Goal: Task Accomplishment & Management: Manage account settings

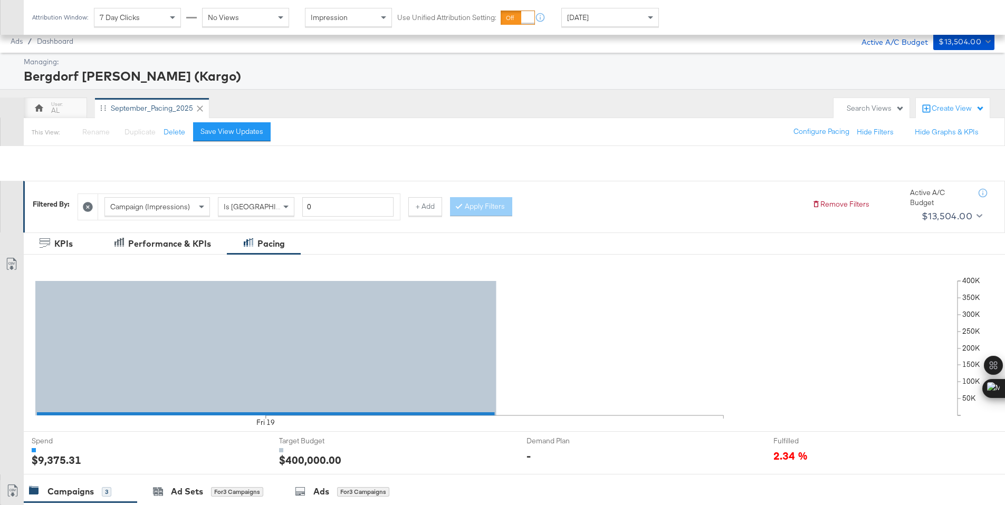
scroll to position [261, 0]
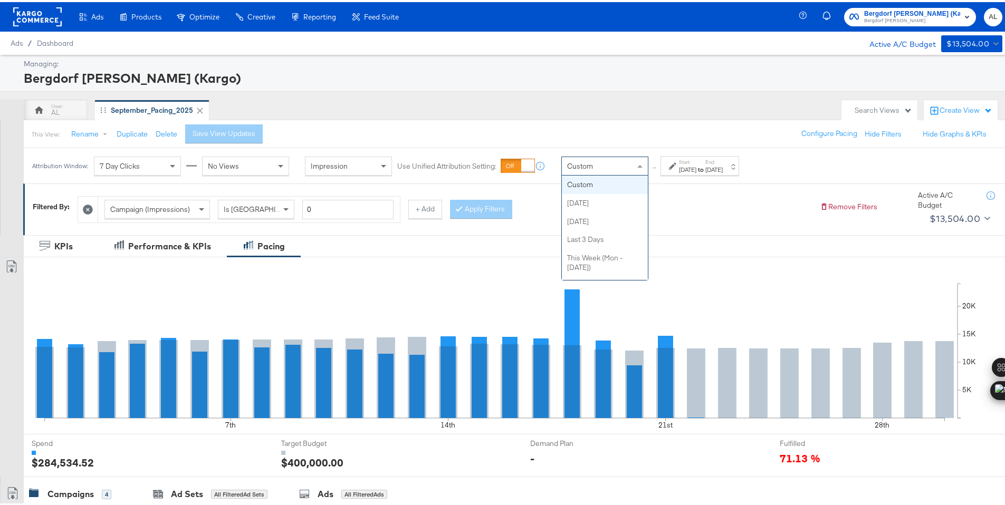
click at [605, 167] on div "Custom" at bounding box center [605, 164] width 86 height 18
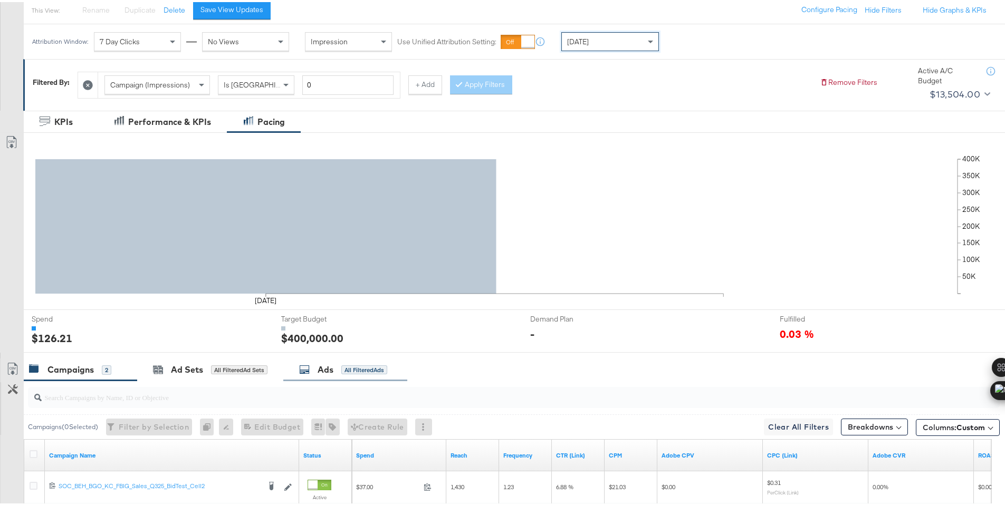
scroll to position [261, 0]
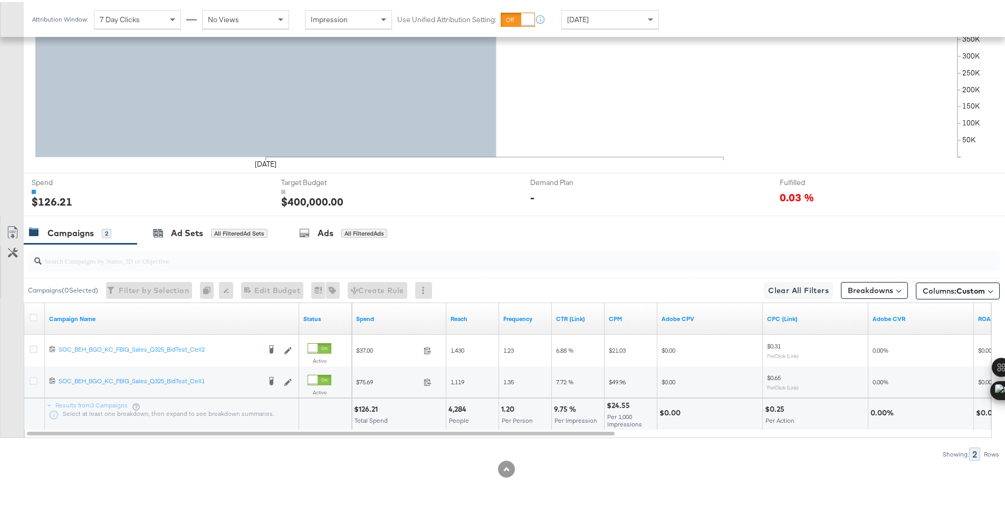
click at [368, 409] on div "$126.21" at bounding box center [367, 408] width 27 height 10
click at [589, 19] on div "Today" at bounding box center [610, 17] width 97 height 18
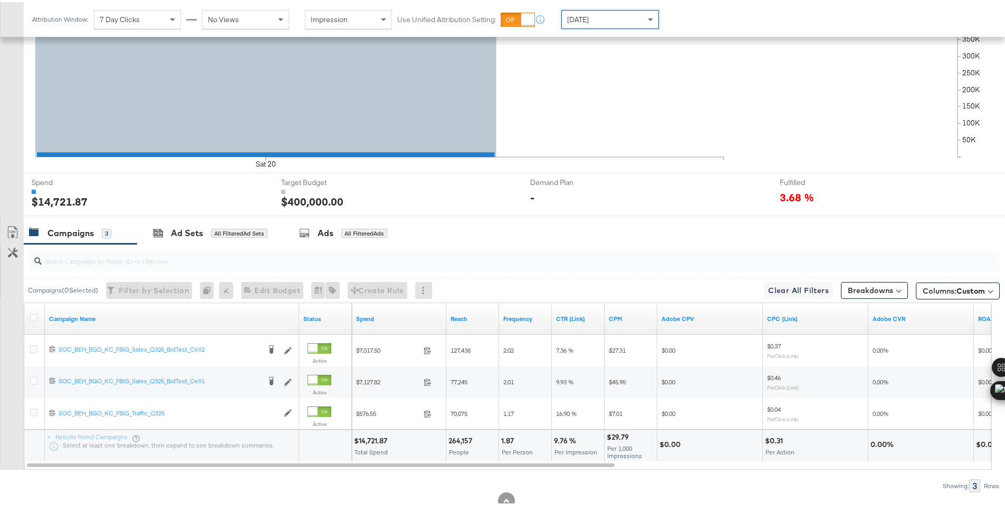
click at [373, 436] on div "$14,721.87" at bounding box center [372, 439] width 36 height 10
copy div "14,721.87"
click at [34, 317] on icon at bounding box center [34, 316] width 8 height 8
click at [0, 0] on input "checkbox" at bounding box center [0, 0] width 0 height 0
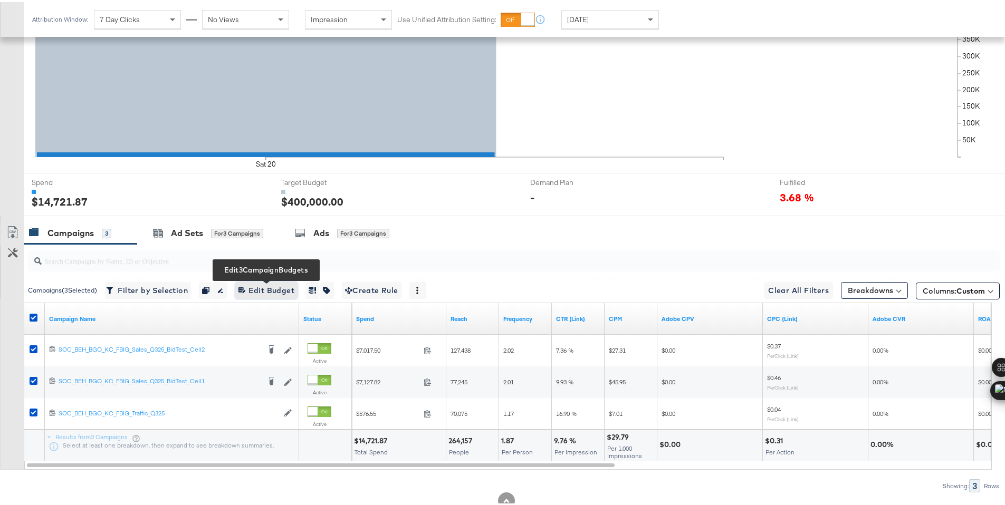
click at [268, 294] on span "Edit 3 Campaign Budgets Edit Budget" at bounding box center [266, 288] width 56 height 13
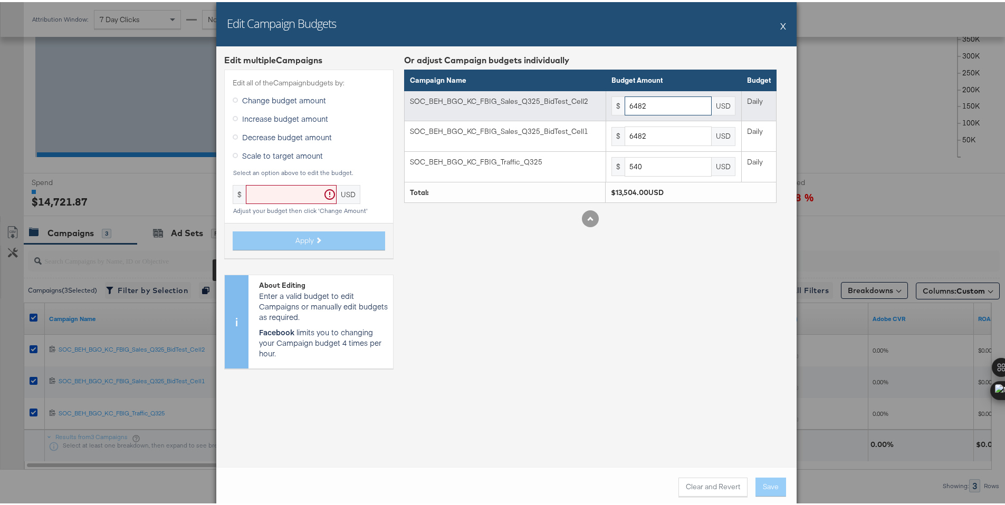
click at [662, 107] on input "6482" at bounding box center [668, 104] width 87 height 20
paste input "5904"
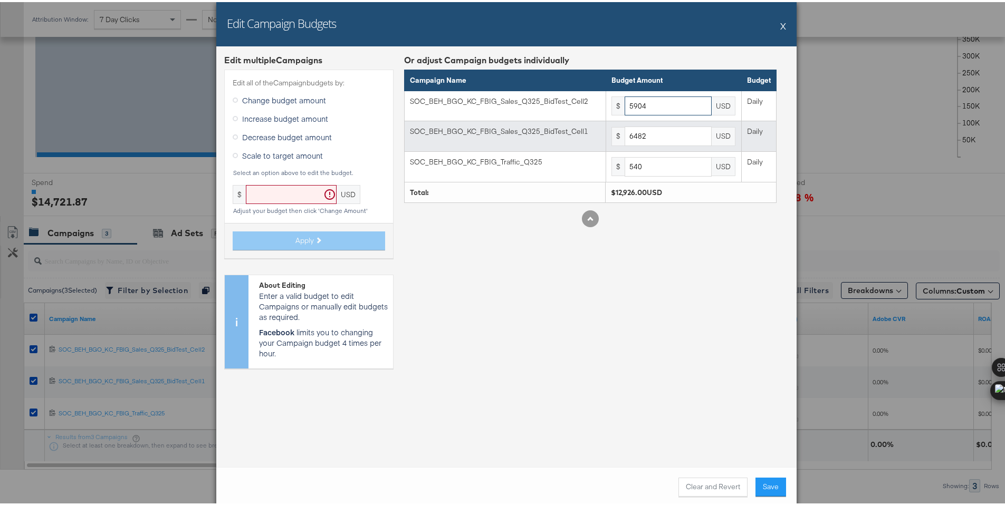
type input "5904"
click at [652, 133] on input "6482" at bounding box center [668, 135] width 87 height 20
paste input "5904"
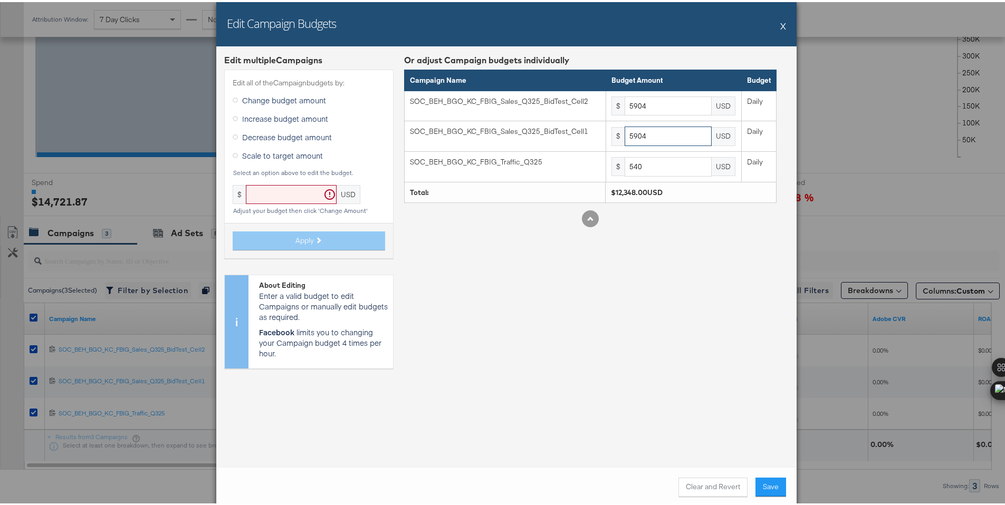
type input "5904"
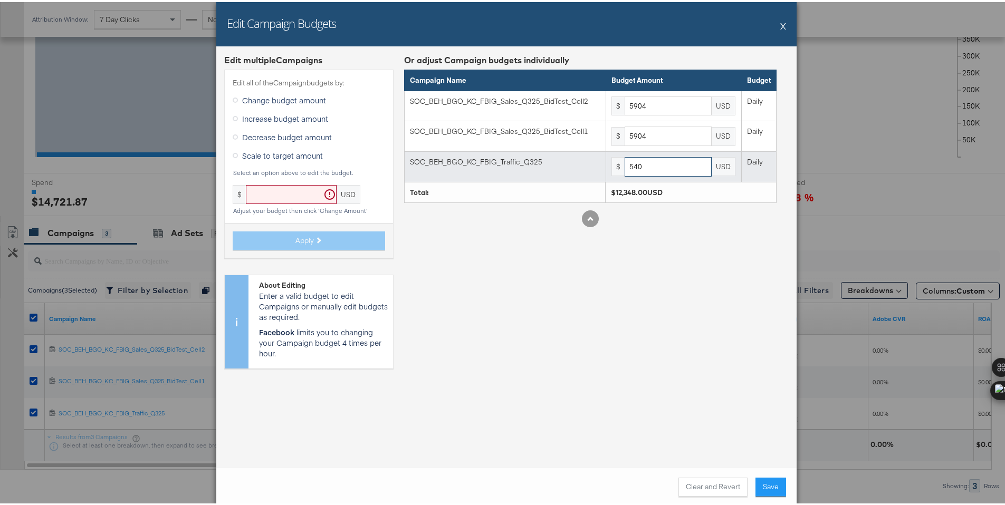
click at [642, 173] on input "540" at bounding box center [668, 165] width 87 height 20
click at [652, 166] on input "540" at bounding box center [668, 165] width 87 height 20
paste input "492"
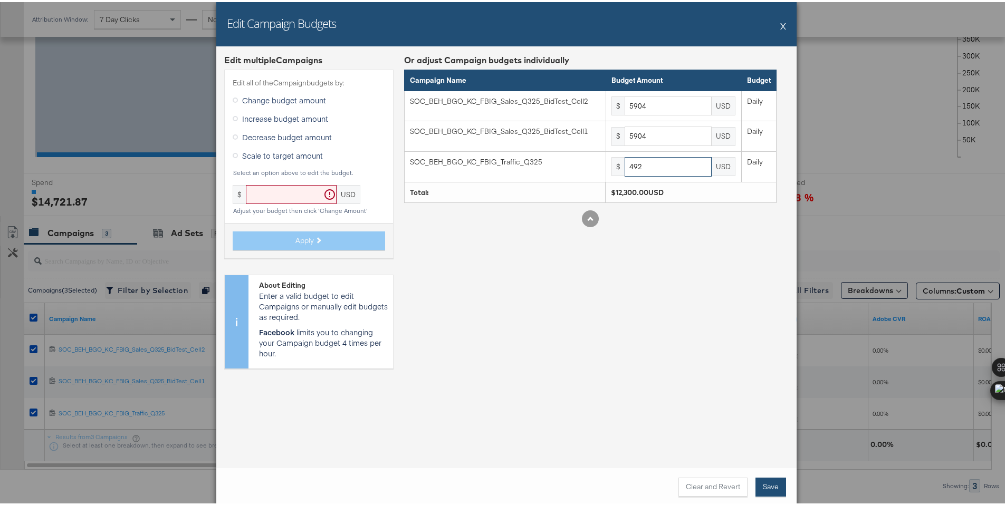
type input "492"
click at [769, 490] on button "Save" at bounding box center [771, 485] width 31 height 19
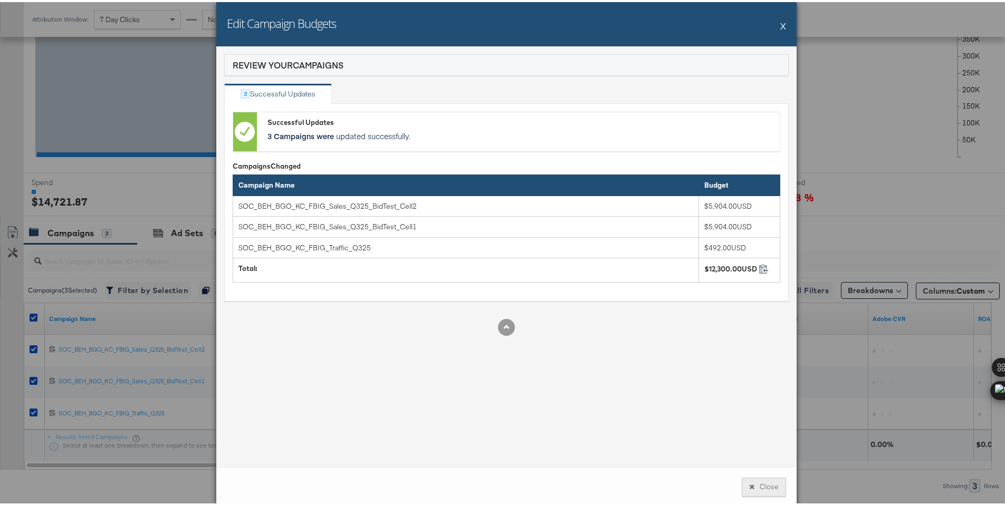
click at [778, 488] on button "Close" at bounding box center [764, 485] width 44 height 19
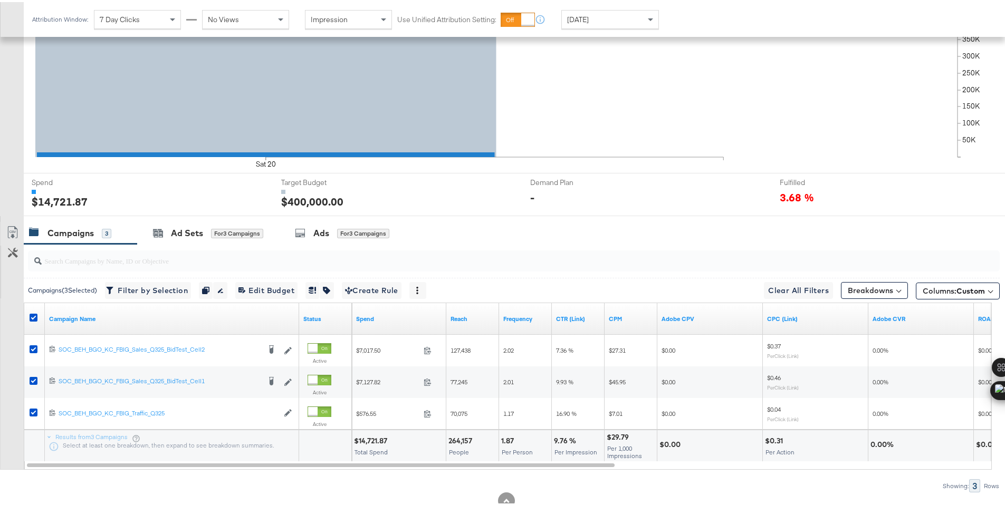
scroll to position [0, 0]
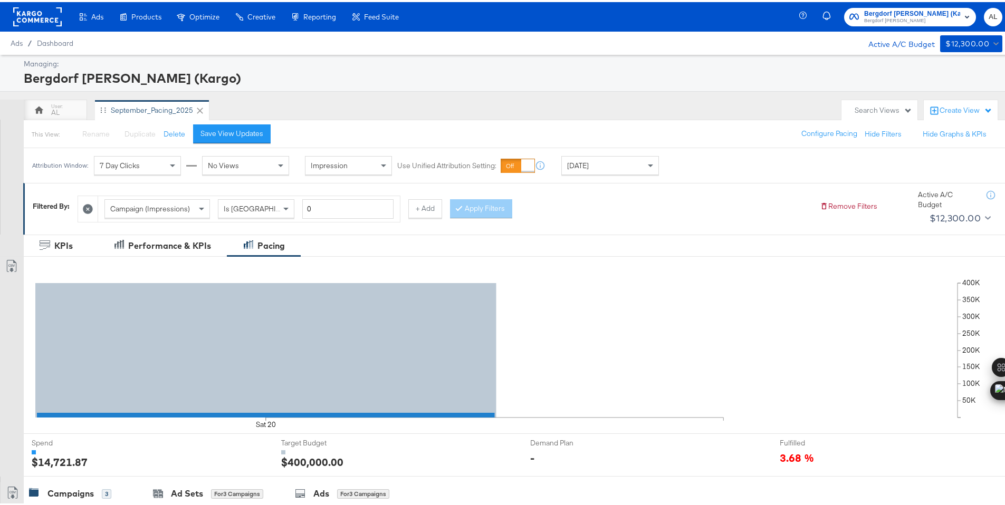
click at [43, 16] on rect at bounding box center [37, 14] width 49 height 19
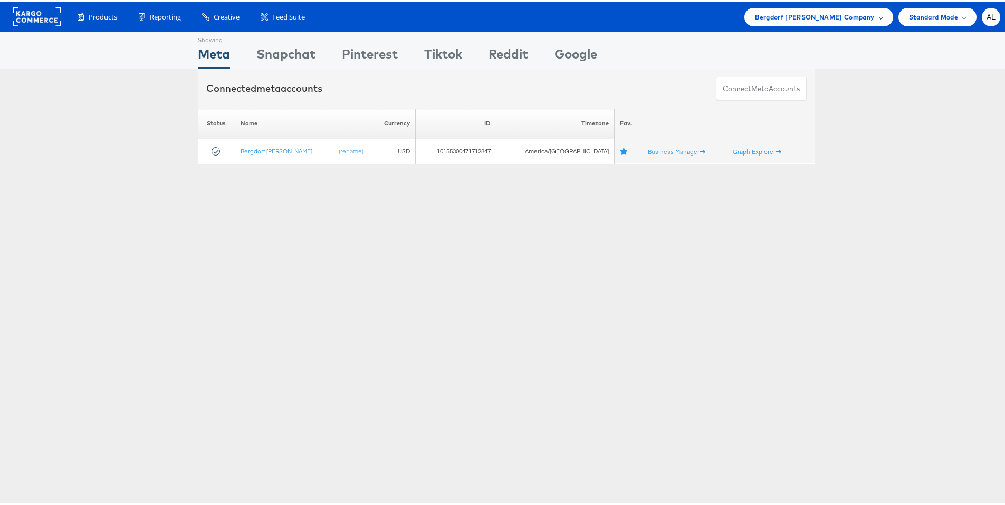
click at [775, 15] on span "Bergdorf Goodman Company" at bounding box center [814, 14] width 119 height 11
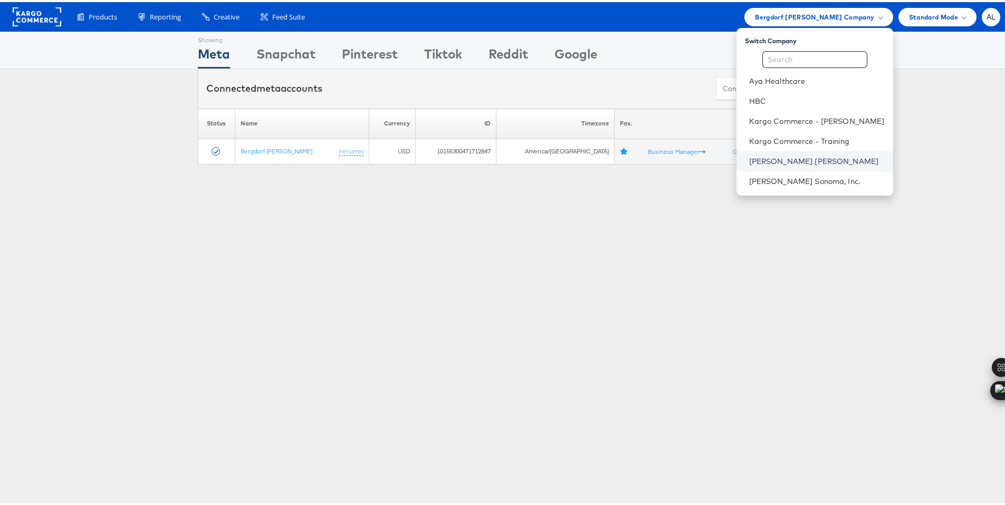
click at [801, 159] on link "Neiman Marcus" at bounding box center [817, 159] width 136 height 11
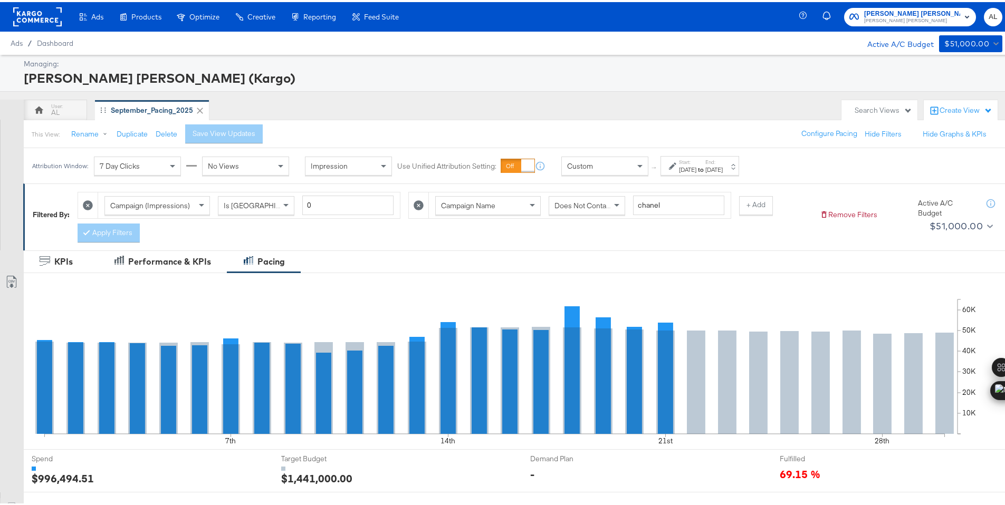
click at [628, 162] on div "Custom" at bounding box center [605, 164] width 86 height 18
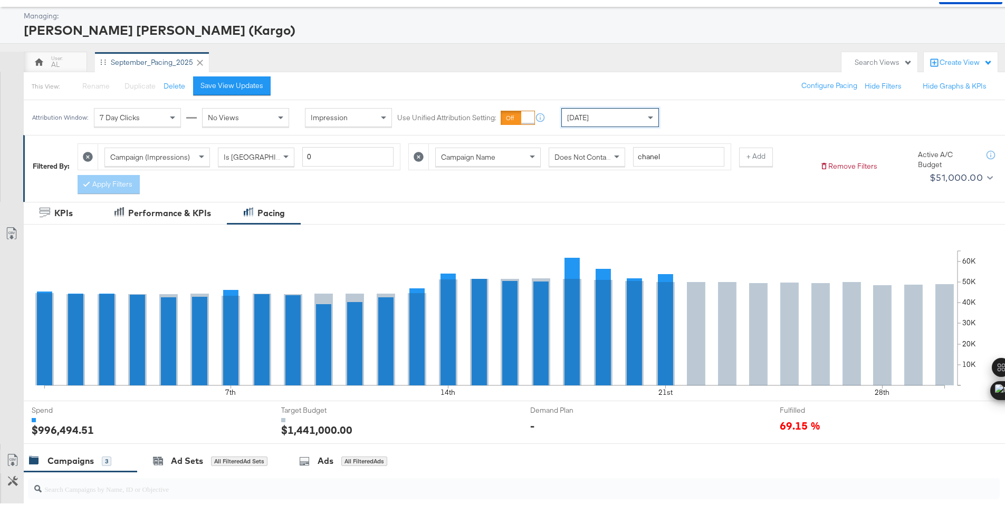
scroll to position [308, 0]
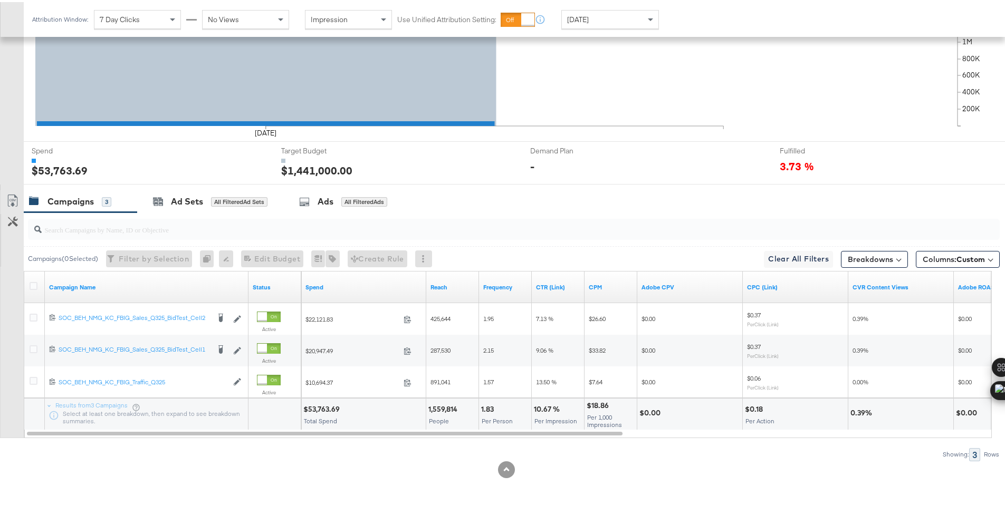
click at [314, 407] on div "$53,763.69" at bounding box center [323, 408] width 40 height 10
copy div "53,763.69"
click at [620, 12] on div "[DATE]" at bounding box center [610, 17] width 97 height 18
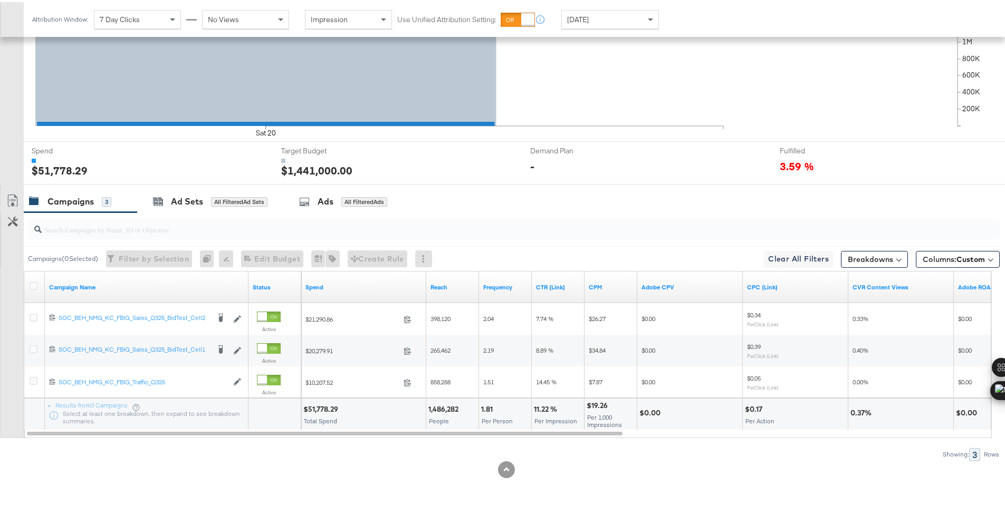
click at [321, 408] on div "$51,778.29" at bounding box center [322, 408] width 38 height 10
copy div "51,778.29"
click at [34, 285] on icon at bounding box center [34, 284] width 8 height 8
click at [0, 0] on input "checkbox" at bounding box center [0, 0] width 0 height 0
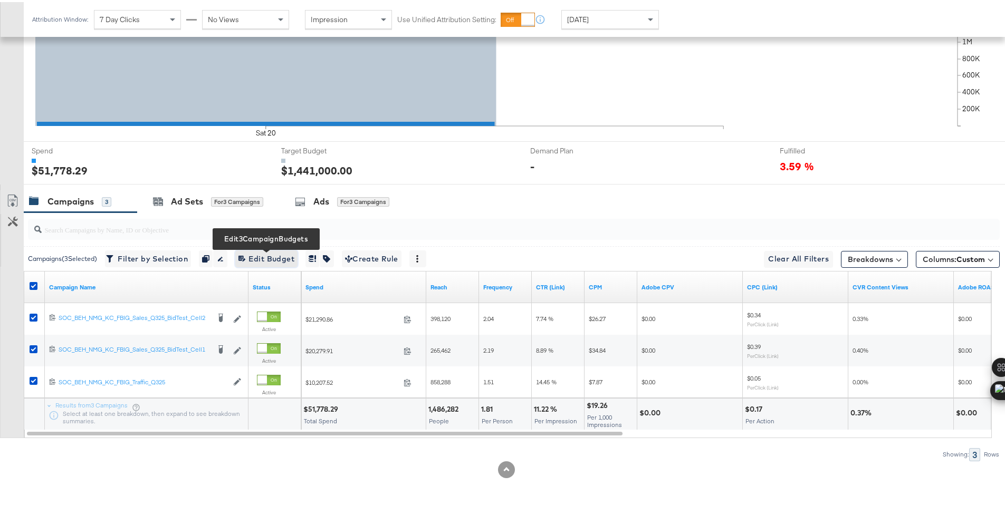
click at [280, 251] on span "Edit 3 Campaign Budgets Edit Budget" at bounding box center [266, 257] width 56 height 13
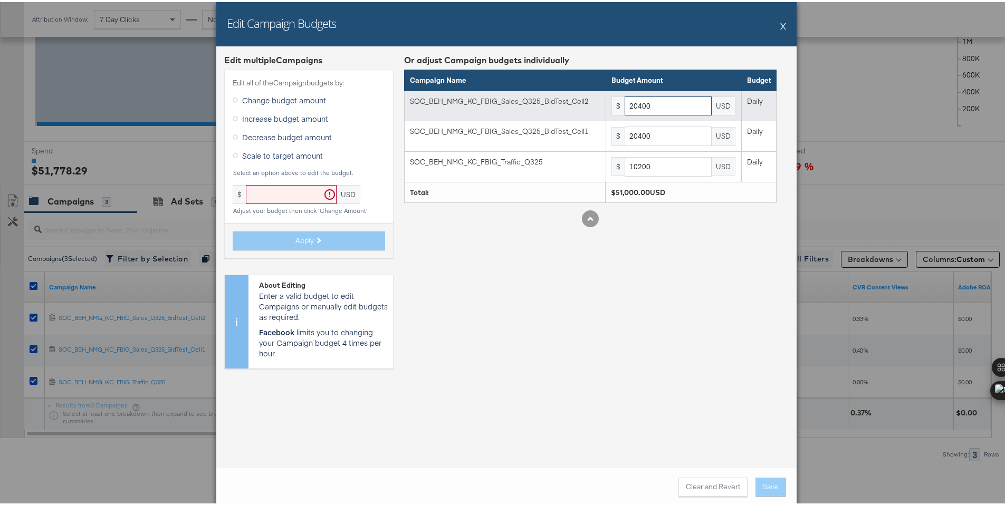
click at [701, 105] on input "20400" at bounding box center [668, 104] width 87 height 20
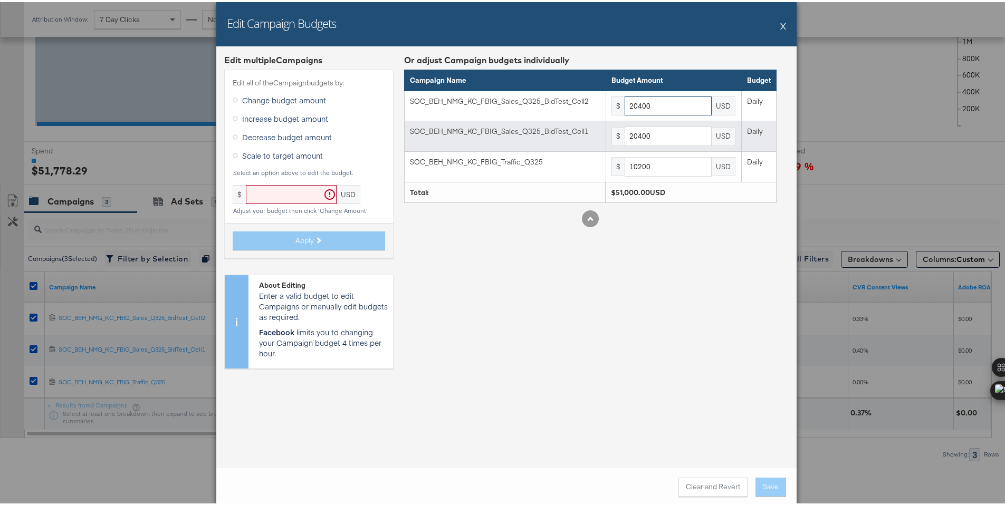
paste input "19825"
type input "19825"
click at [686, 135] on input "20400" at bounding box center [668, 135] width 87 height 20
paste input "19825"
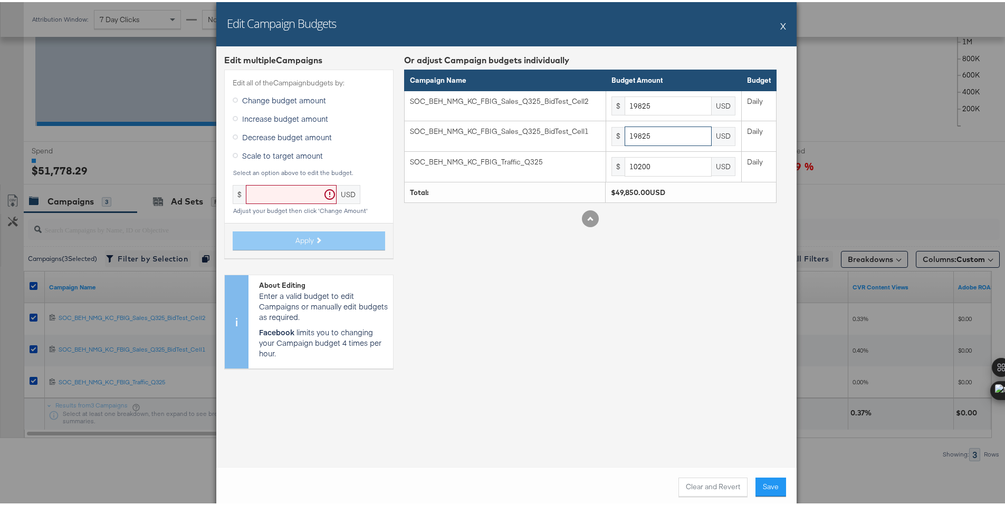
type input "19825"
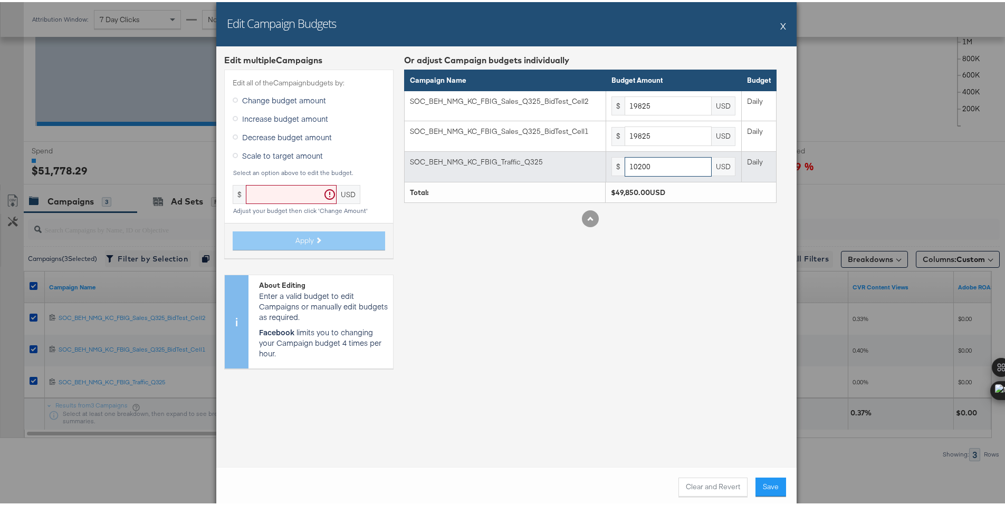
click at [672, 169] on input "10200" at bounding box center [668, 165] width 87 height 20
paste input "9913"
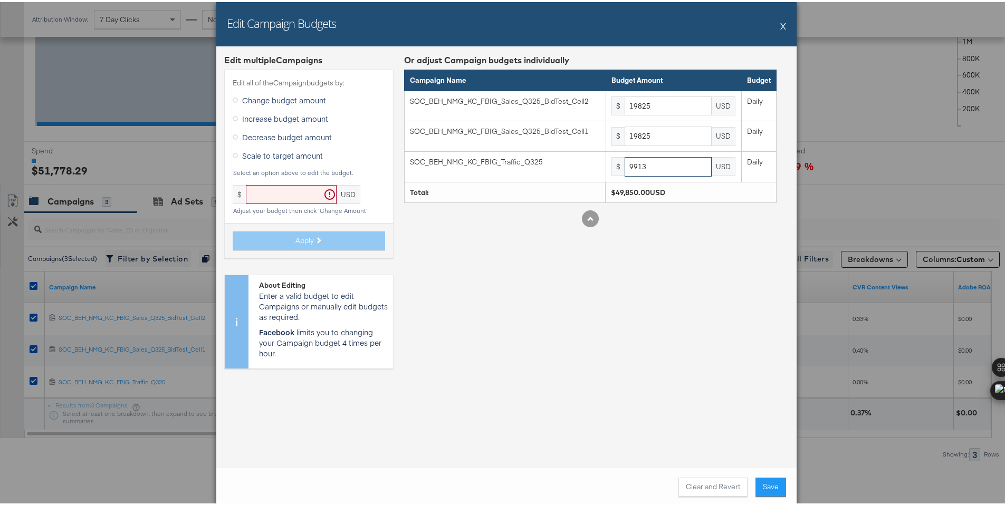
type input "9913"
click at [690, 342] on div "Or adjust Campaign budgets individually Campaign Name Budget Amount Budget SOC_…" at bounding box center [590, 213] width 373 height 323
click at [760, 488] on button "Save" at bounding box center [771, 485] width 31 height 19
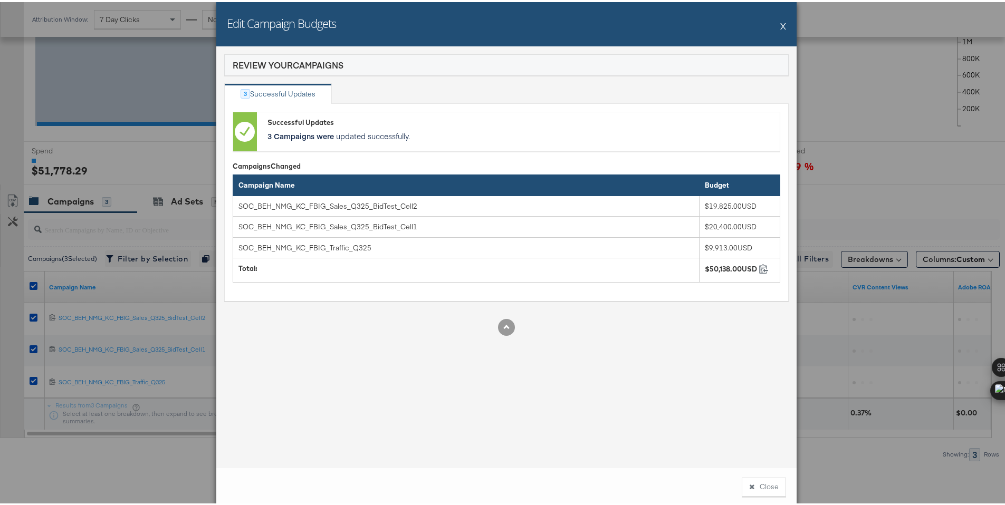
click at [752, 486] on button "Close" at bounding box center [764, 485] width 44 height 19
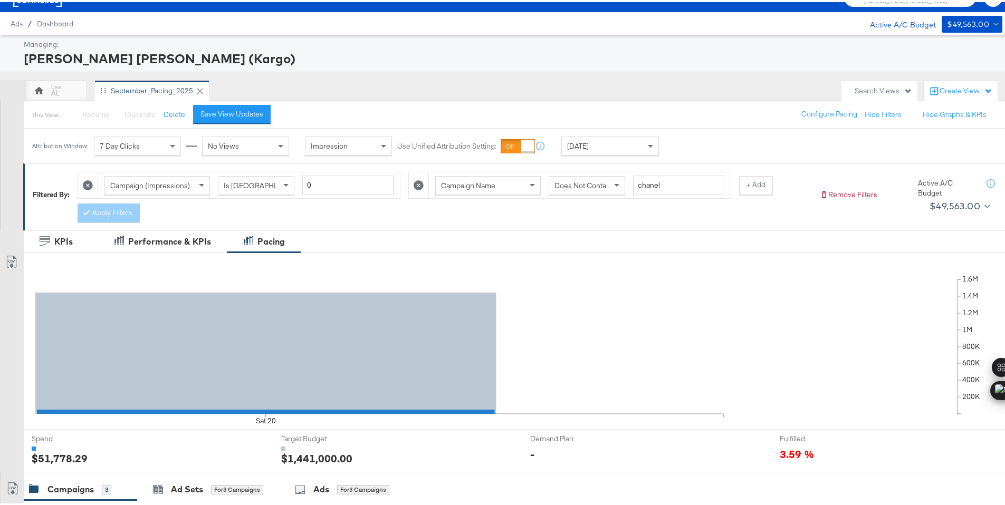
scroll to position [0, 0]
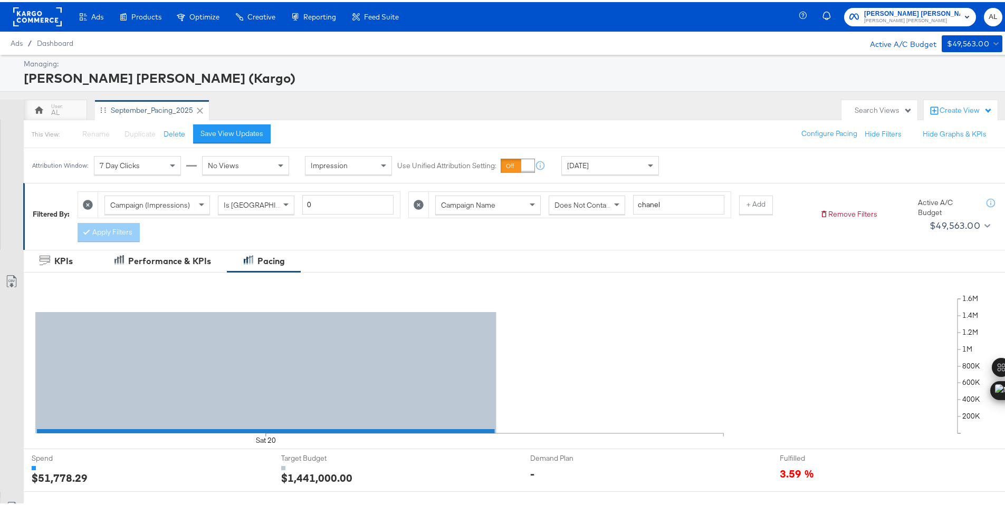
click at [33, 10] on rect at bounding box center [37, 14] width 49 height 19
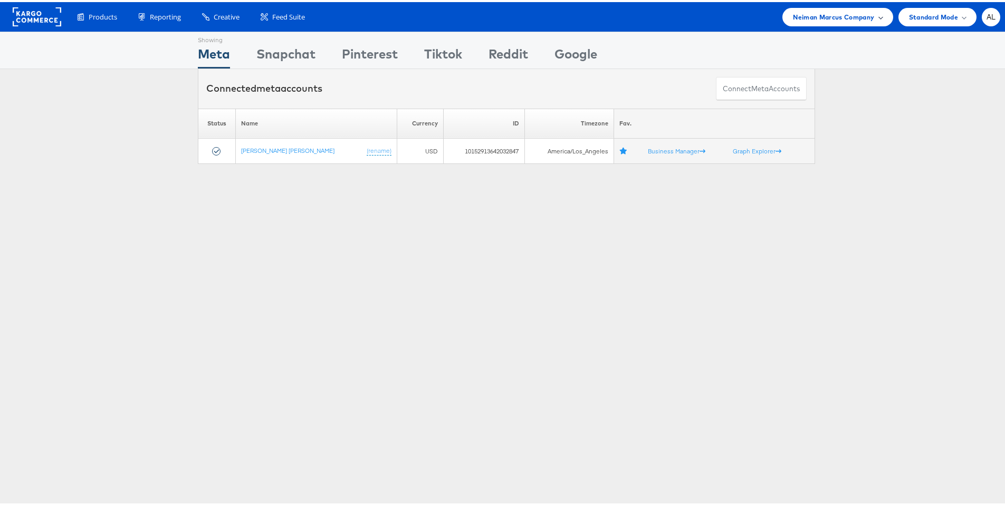
click at [867, 18] on div "Neiman Marcus Company" at bounding box center [837, 14] width 89 height 11
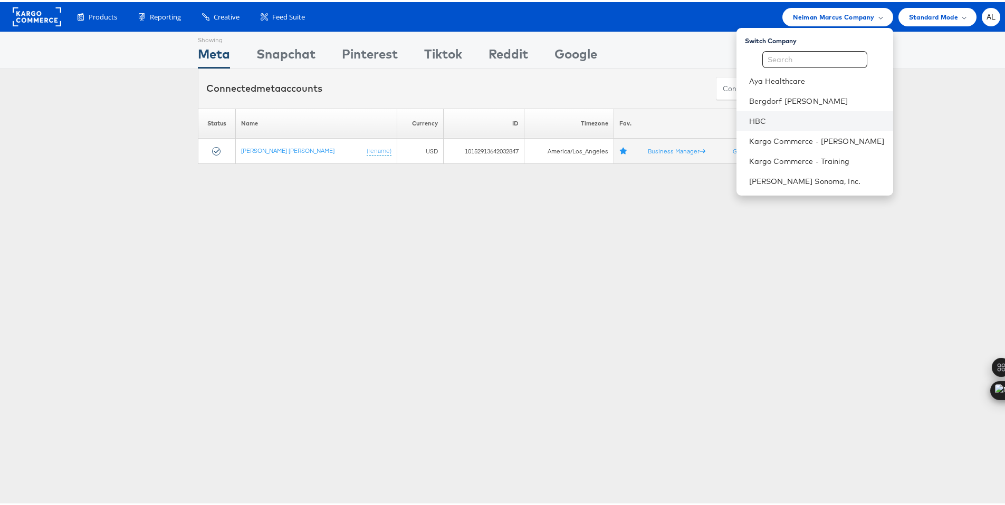
click at [739, 117] on li "HBC" at bounding box center [815, 119] width 157 height 20
click at [753, 117] on link "HBC" at bounding box center [817, 119] width 136 height 11
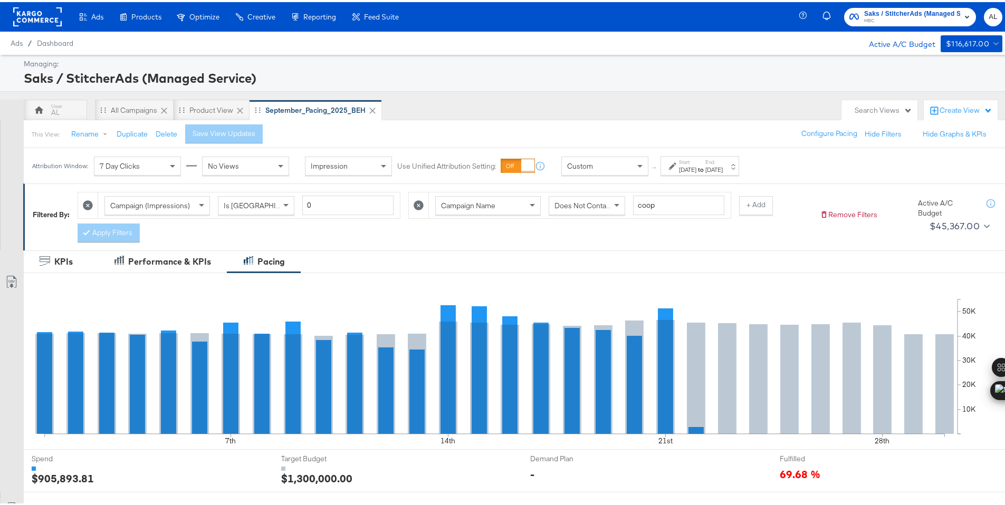
click at [606, 167] on div "Custom" at bounding box center [605, 164] width 86 height 18
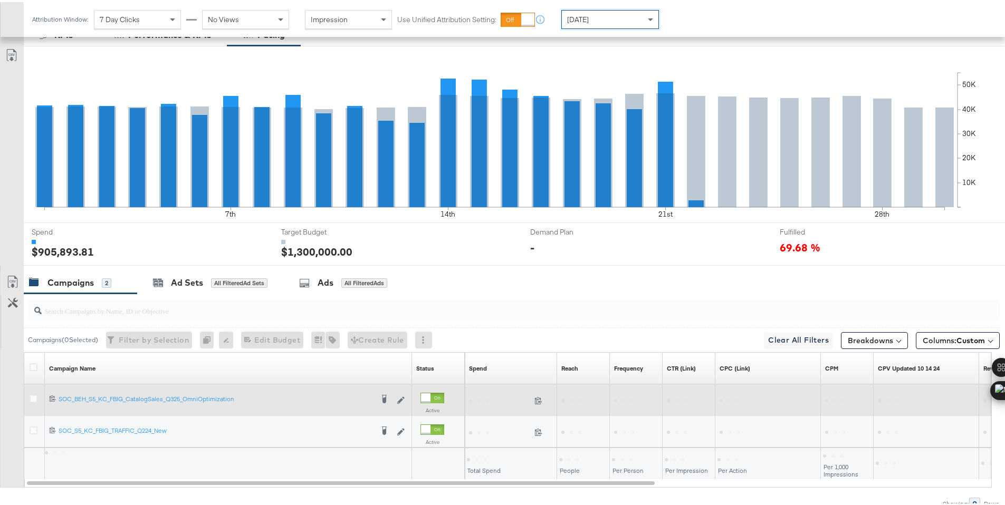
scroll to position [276, 0]
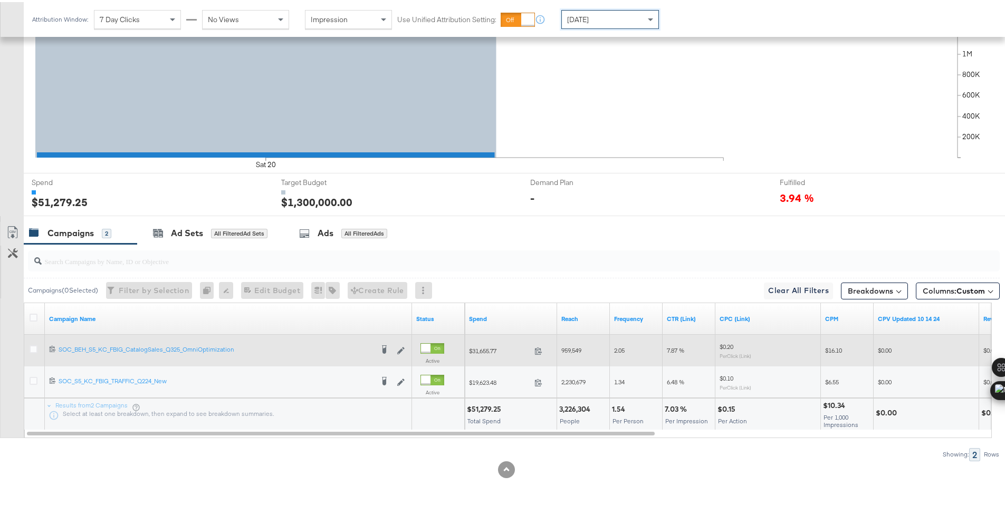
click at [484, 408] on div "$51,279.25" at bounding box center [485, 408] width 37 height 10
copy div "51,279.25"
click at [581, 21] on span "[DATE]" at bounding box center [578, 17] width 22 height 9
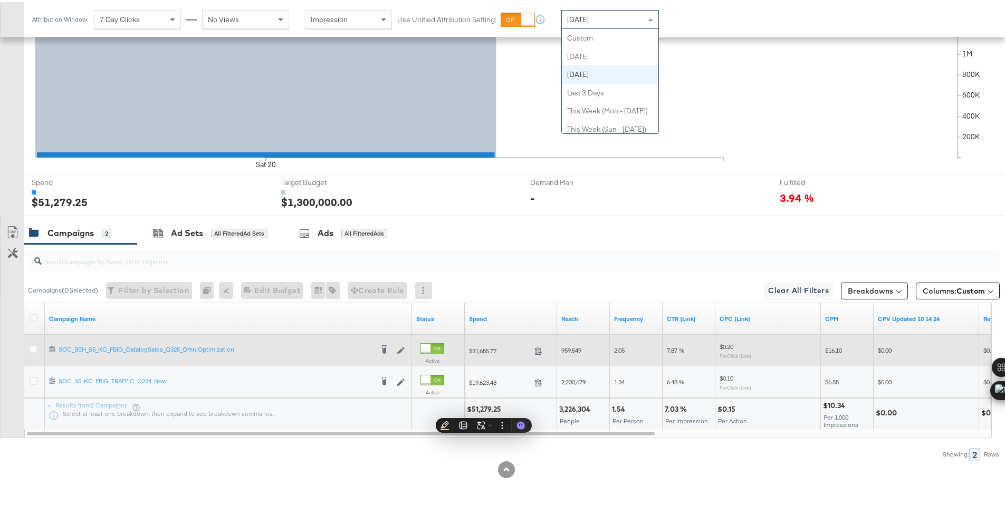
scroll to position [36, 0]
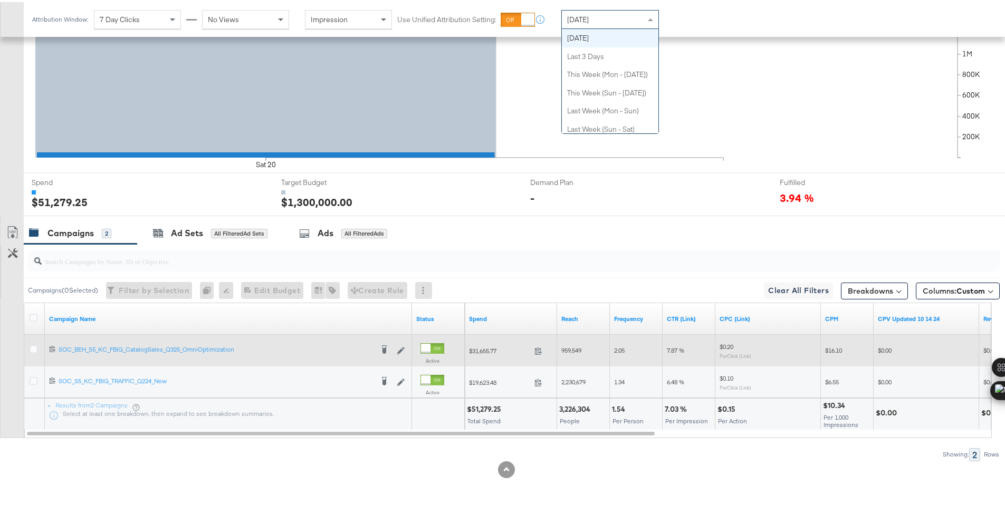
click at [587, 18] on span "[DATE]" at bounding box center [578, 17] width 22 height 9
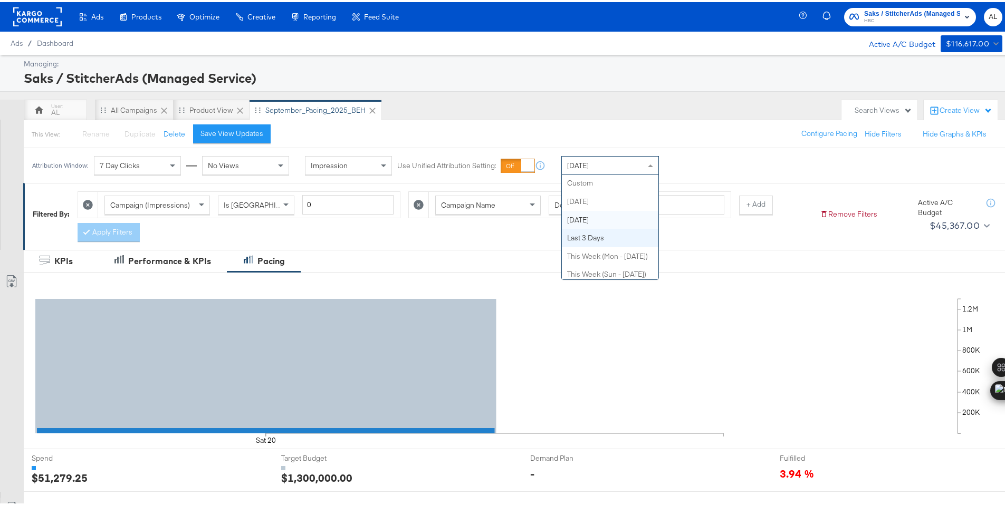
scroll to position [0, 0]
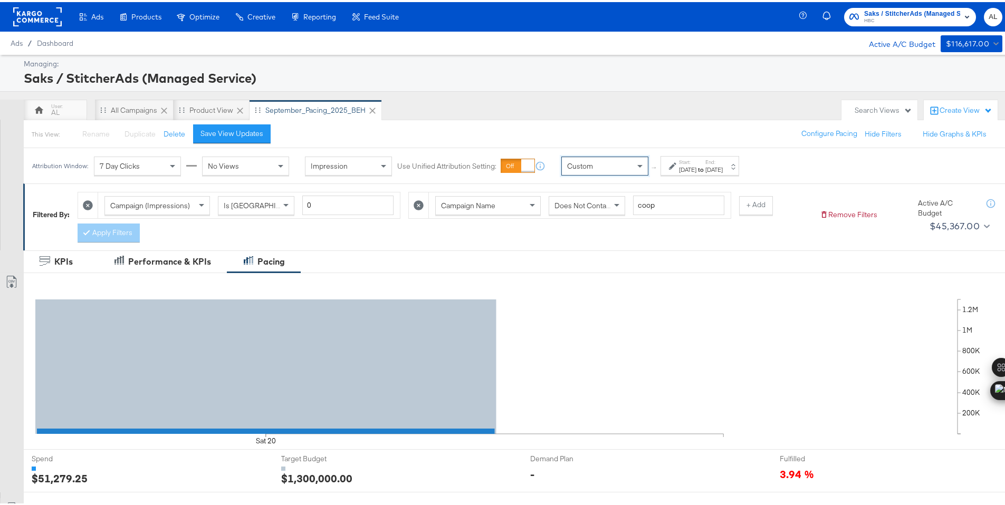
click at [696, 164] on div "Sep 21st 2025" at bounding box center [687, 168] width 17 height 8
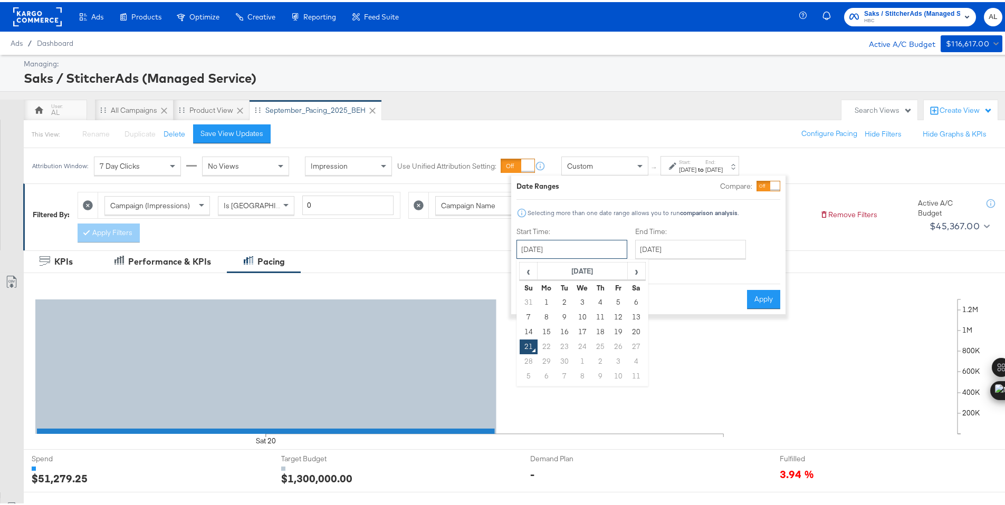
click at [599, 253] on input "September 21st 2025" at bounding box center [572, 247] width 111 height 19
click at [627, 328] on td "20" at bounding box center [636, 330] width 18 height 15
type input "September 20th 2025"
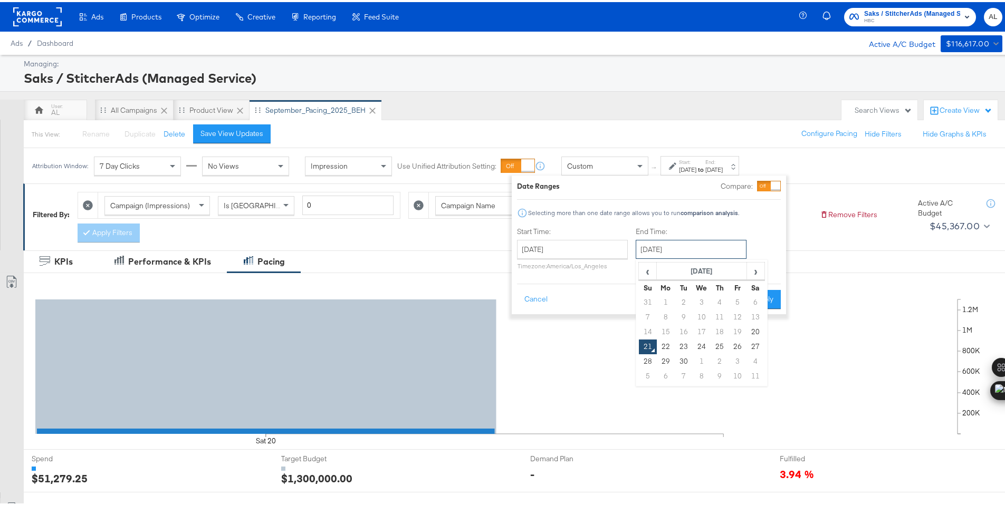
click at [682, 253] on input "September 21st 2025" at bounding box center [691, 247] width 111 height 19
click at [758, 330] on td "20" at bounding box center [756, 330] width 18 height 15
type input "September 20th 2025"
click at [765, 297] on button "Apply" at bounding box center [764, 297] width 33 height 19
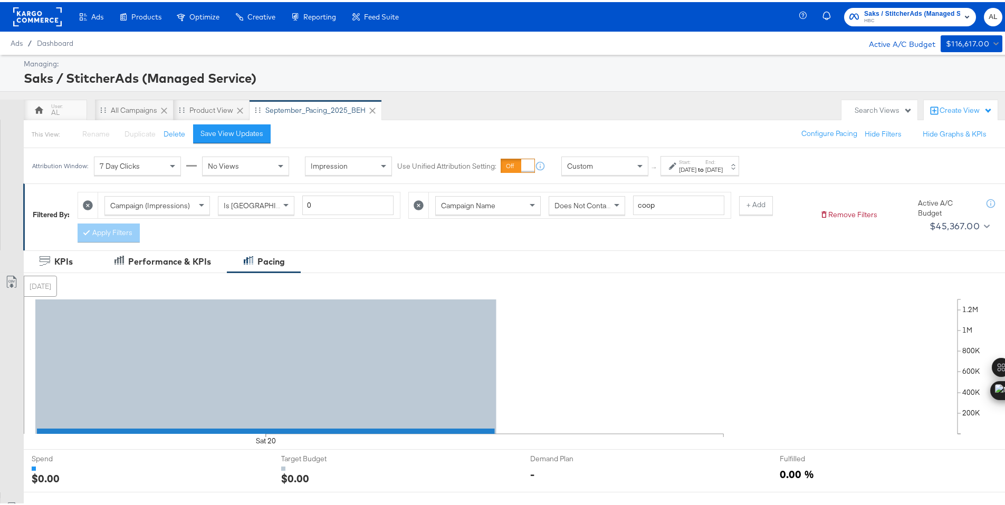
scroll to position [276, 0]
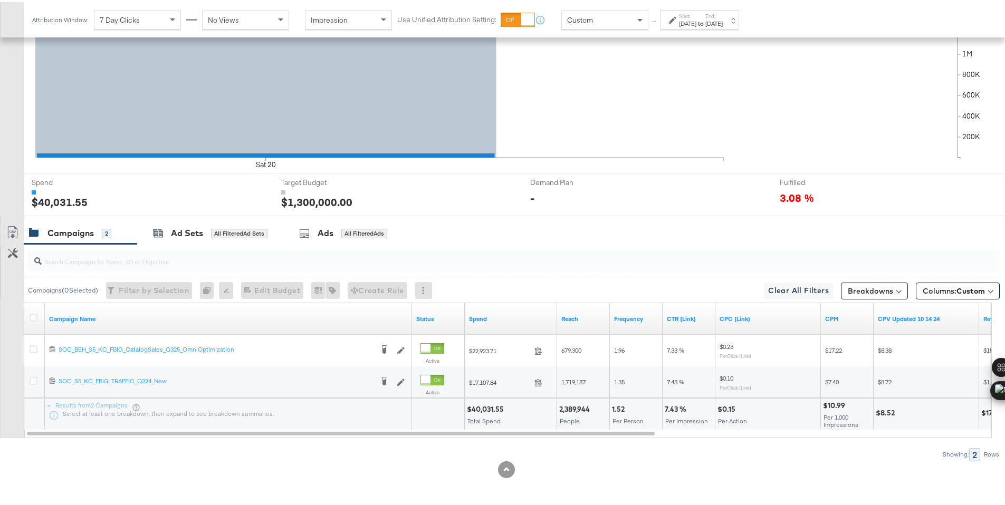
click at [485, 406] on div "$40,031.55" at bounding box center [487, 408] width 40 height 10
copy div "40,031.55"
click at [31, 316] on icon at bounding box center [34, 316] width 8 height 8
click at [0, 0] on input "checkbox" at bounding box center [0, 0] width 0 height 0
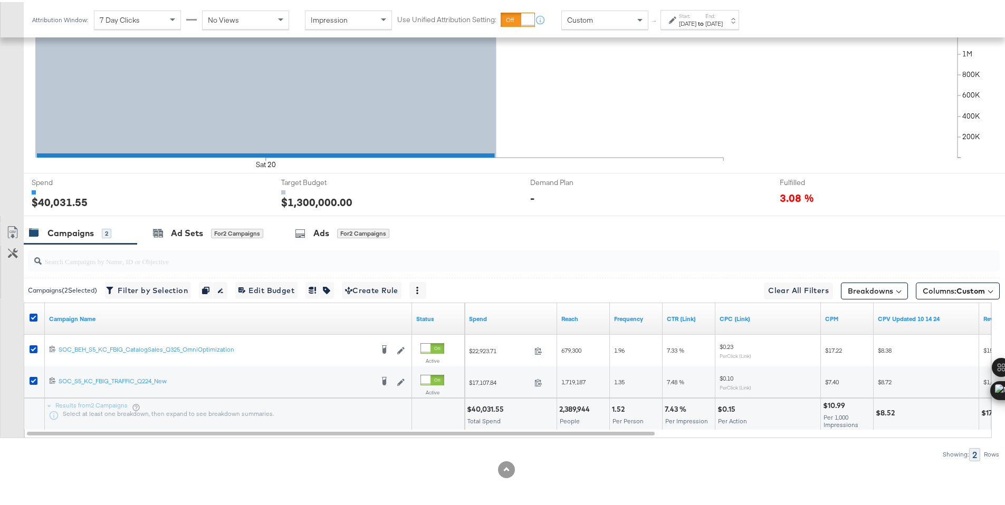
click at [280, 299] on div "Campaigns ( 2 Selected) Filter by Selection Filter 2 campaigns Duplicate 2 camp…" at bounding box center [512, 288] width 976 height 25
click at [291, 288] on span "Edit 2 Campaign Budgets Edit Budget" at bounding box center [266, 288] width 56 height 13
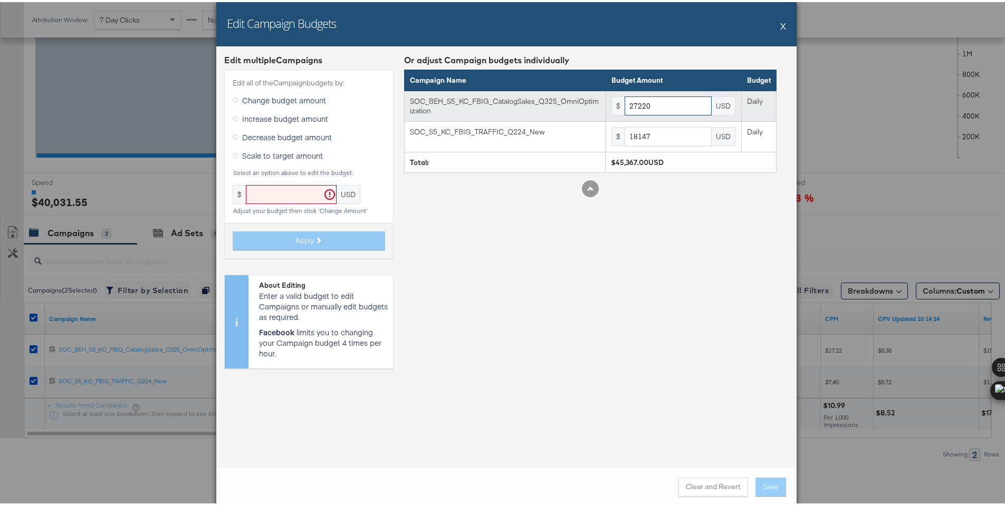
click at [652, 110] on input "27220" at bounding box center [668, 104] width 87 height 20
paste input "7"
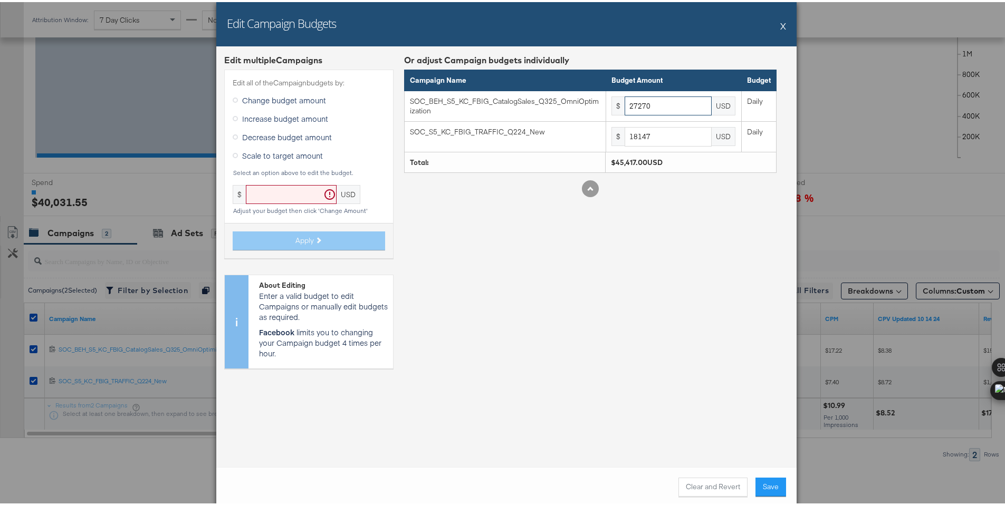
type input "27270"
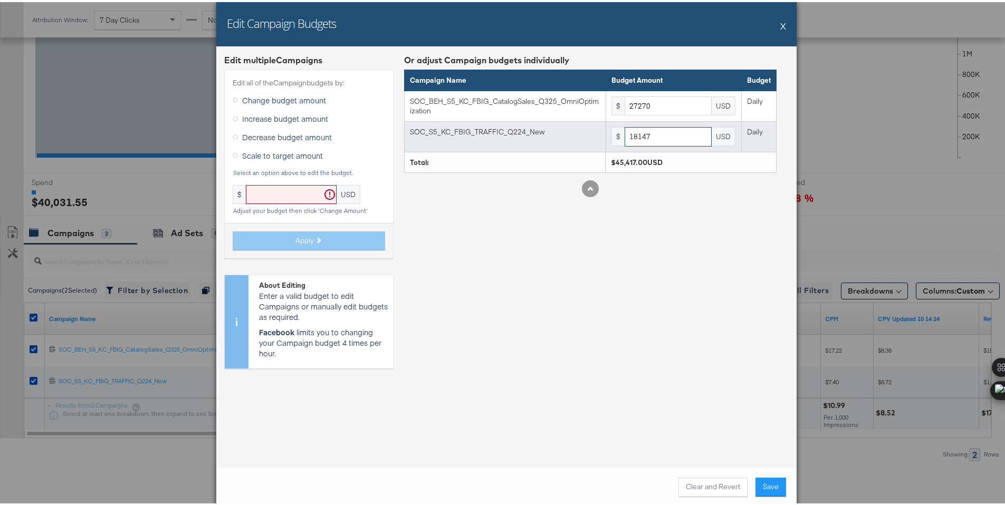
click at [638, 135] on input "18147" at bounding box center [668, 135] width 87 height 20
paste input "80"
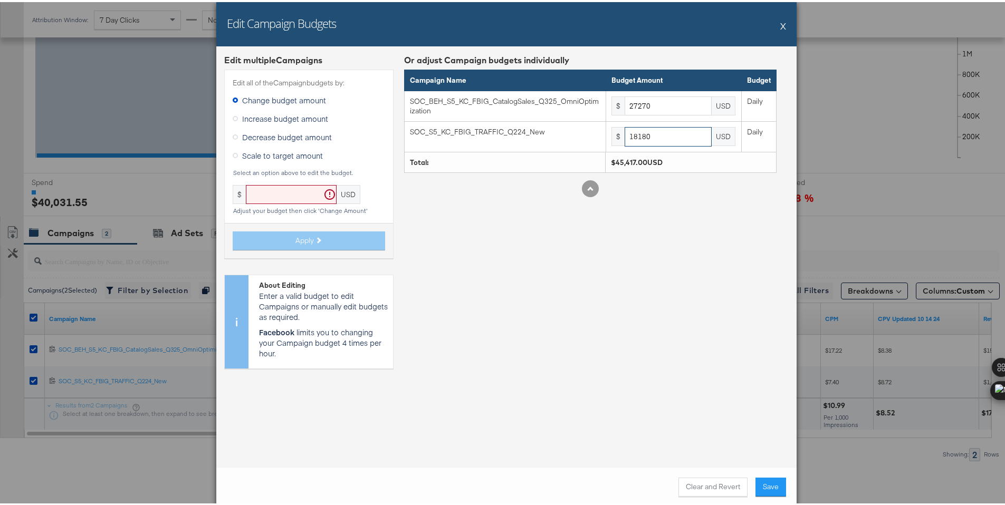
type input "18180"
click at [676, 188] on div at bounding box center [590, 186] width 373 height 17
click at [719, 488] on button "Clear and Revert" at bounding box center [713, 485] width 69 height 19
type input "27220"
type input "18147"
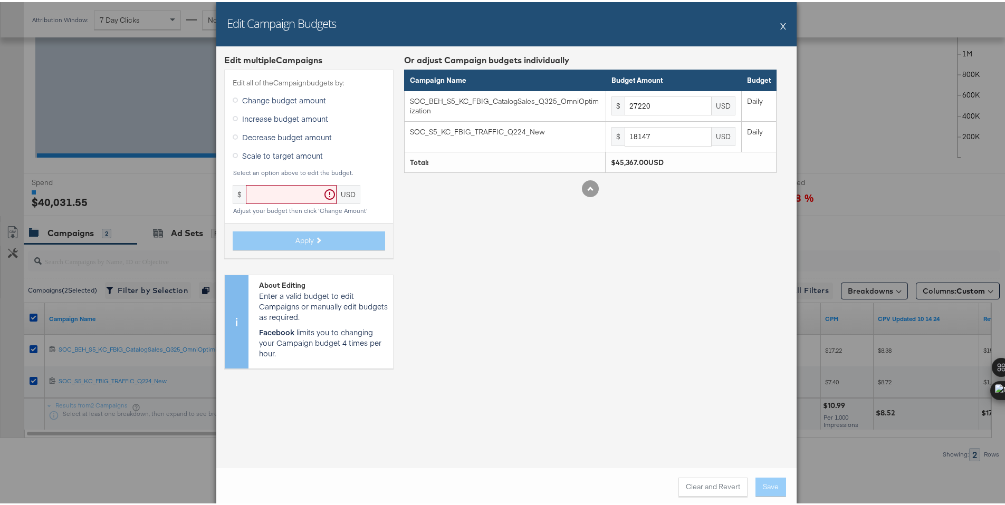
click at [774, 24] on div "Edit Campaign Budgets X" at bounding box center [506, 22] width 580 height 44
click at [780, 22] on button "X" at bounding box center [783, 23] width 6 height 21
